Goal: Task Accomplishment & Management: Complete application form

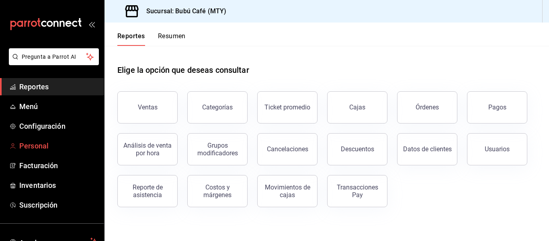
click at [37, 145] on span "Personal" at bounding box center [58, 145] width 78 height 11
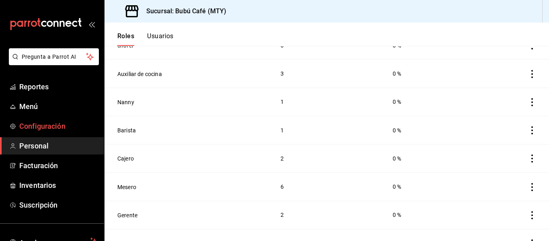
scroll to position [108, 0]
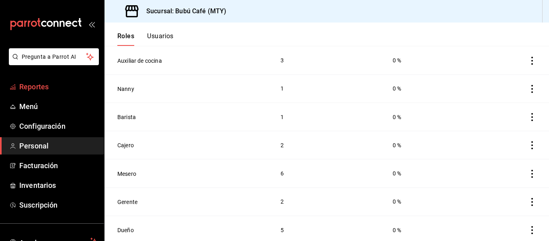
click at [40, 89] on span "Reportes" at bounding box center [58, 86] width 78 height 11
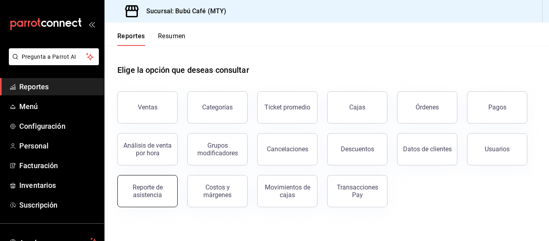
click at [160, 193] on div "Reporte de asistencia" at bounding box center [147, 190] width 50 height 15
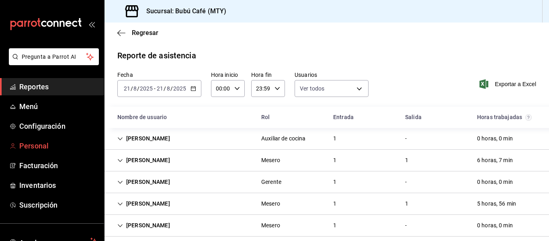
click at [43, 143] on span "Personal" at bounding box center [58, 145] width 78 height 11
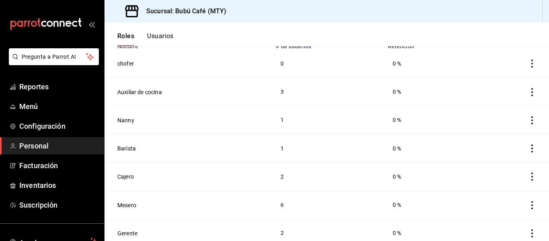
scroll to position [80, 0]
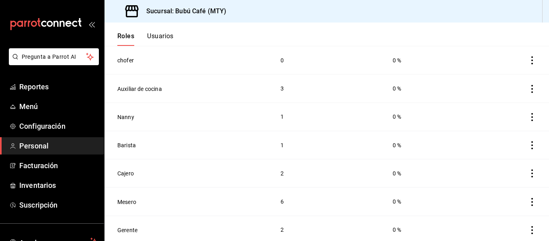
click at [159, 37] on button "Usuarios" at bounding box center [160, 39] width 27 height 14
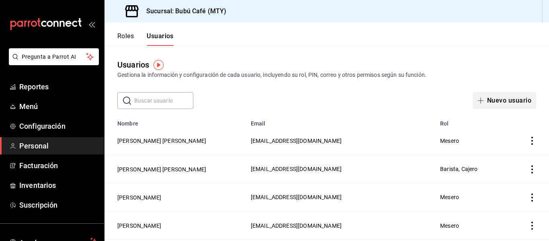
click at [500, 100] on button "Nuevo usuario" at bounding box center [503, 100] width 63 height 17
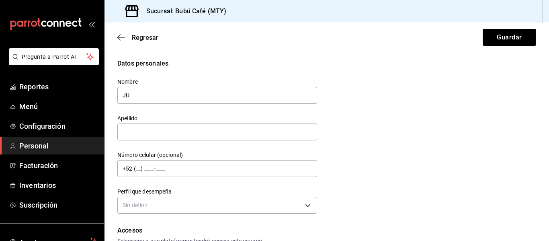
type input "J"
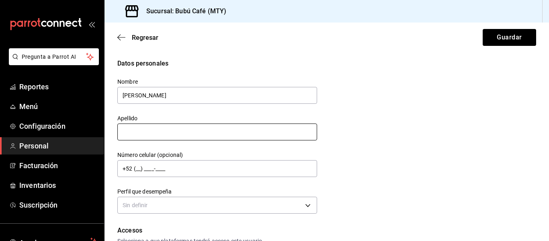
type input "[PERSON_NAME]"
click at [213, 129] on input "text" at bounding box center [217, 131] width 200 height 17
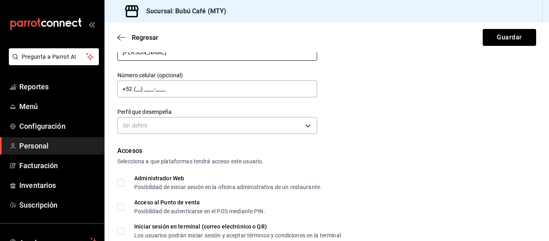
scroll to position [80, 0]
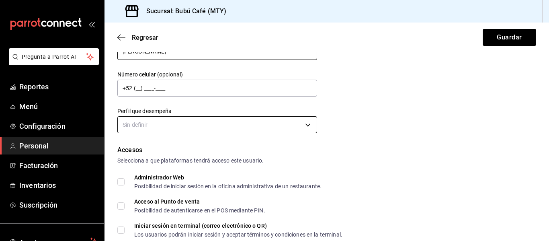
type input "[PERSON_NAME]"
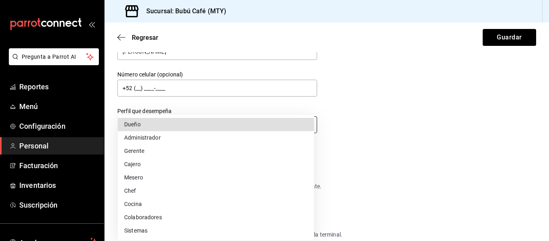
click at [302, 123] on body "Pregunta a Parrot AI Reportes Menú Configuración Personal Facturación Inventari…" at bounding box center [274, 120] width 549 height 241
click at [139, 203] on li "Cocina" at bounding box center [216, 203] width 196 height 13
type input "KITCHEN"
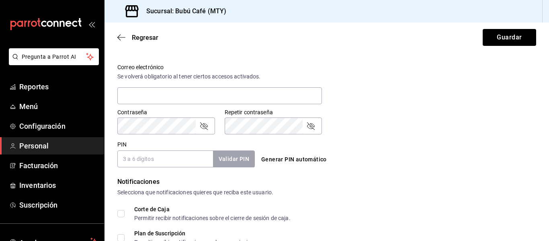
scroll to position [281, 0]
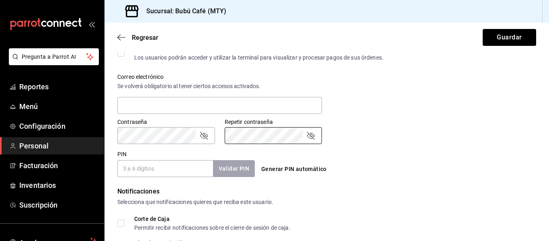
click at [186, 167] on input "PIN" at bounding box center [165, 168] width 96 height 17
click at [417, 109] on div "Contraseña Contraseña Repetir contraseña Repetir contraseña" at bounding box center [322, 125] width 428 height 35
click at [134, 171] on input "PIN" at bounding box center [165, 168] width 96 height 17
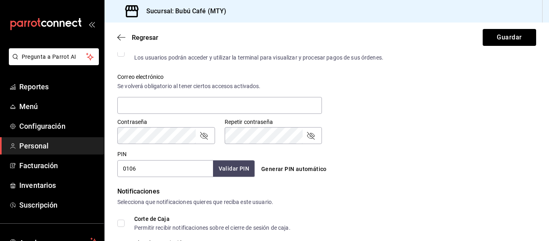
type input "0106"
drag, startPoint x: 235, startPoint y: 174, endPoint x: 233, endPoint y: 168, distance: 6.3
click at [235, 171] on button "Validar PIN" at bounding box center [233, 168] width 43 height 17
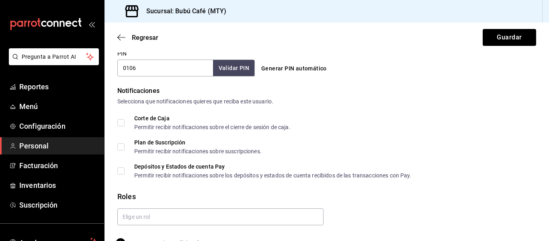
scroll to position [401, 0]
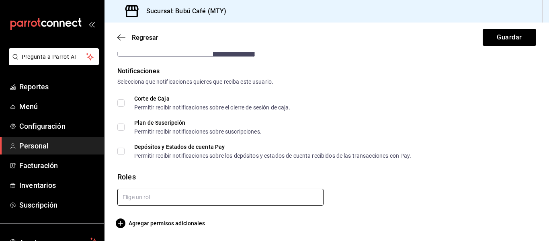
click at [164, 194] on input "text" at bounding box center [220, 196] width 206 height 17
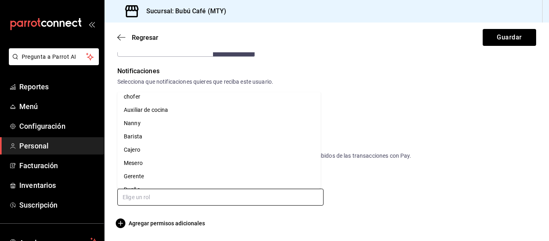
scroll to position [0, 0]
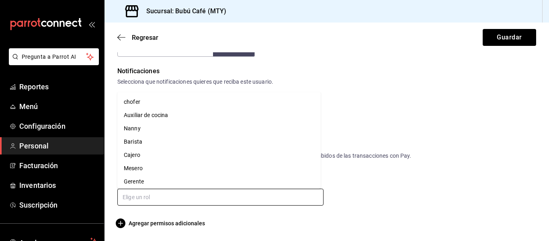
click at [144, 110] on li "Auxiliar de cocina" at bounding box center [218, 114] width 203 height 13
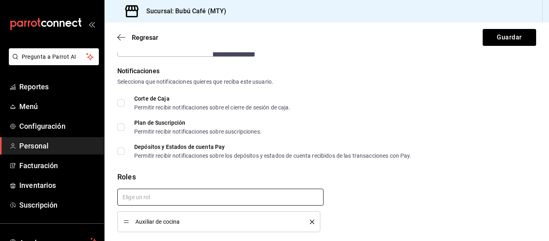
scroll to position [428, 0]
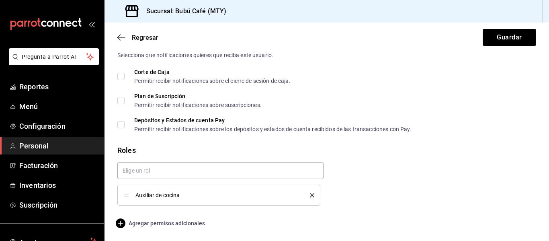
click at [120, 222] on icon "button" at bounding box center [121, 223] width 10 height 10
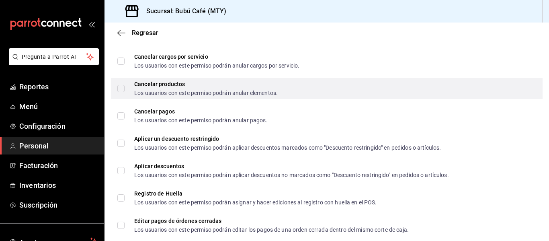
scroll to position [990, 0]
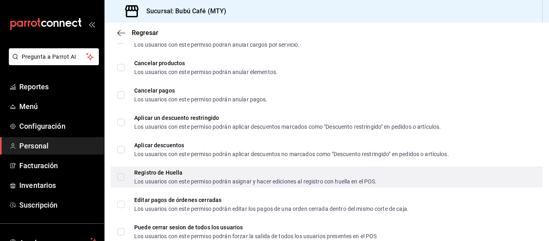
click at [124, 173] on input "Registro de Huella Los usuarios con este permiso podrán asignar y hacer edicion…" at bounding box center [120, 176] width 7 height 7
checkbox input "true"
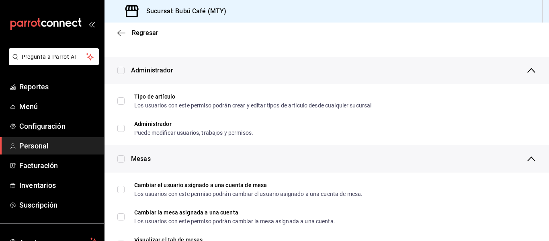
scroll to position [0, 0]
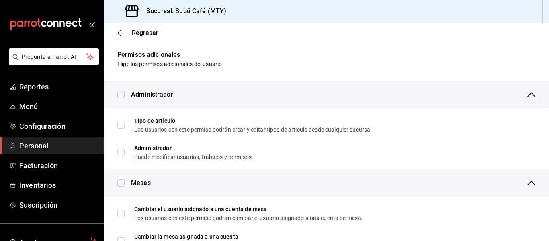
click at [116, 33] on div "Regresar" at bounding box center [326, 32] width 444 height 20
click at [121, 31] on icon "button" at bounding box center [121, 32] width 8 height 7
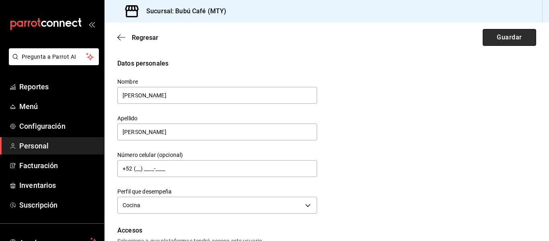
click at [498, 33] on button "Guardar" at bounding box center [508, 37] width 53 height 17
